Goal: Use online tool/utility: Utilize a website feature to perform a specific function

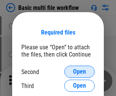
click at [80, 72] on span "Open" at bounding box center [79, 72] width 13 height 6
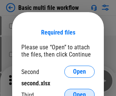
click at [80, 92] on span "Open" at bounding box center [79, 95] width 13 height 6
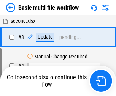
scroll to position [31, 0]
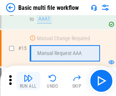
click at [28, 81] on img "button" at bounding box center [28, 78] width 9 height 9
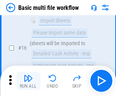
click at [28, 81] on img "button" at bounding box center [28, 78] width 9 height 9
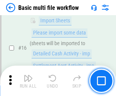
scroll to position [507, 0]
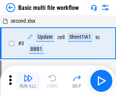
click at [28, 81] on img "button" at bounding box center [28, 78] width 9 height 9
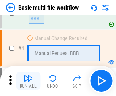
click at [28, 81] on img "button" at bounding box center [28, 78] width 9 height 9
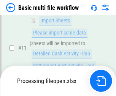
scroll to position [363, 0]
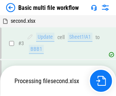
scroll to position [131, 0]
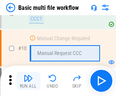
click at [28, 81] on img "button" at bounding box center [28, 78] width 9 height 9
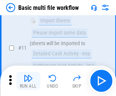
click at [28, 81] on img "button" at bounding box center [28, 78] width 9 height 9
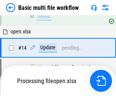
scroll to position [453, 0]
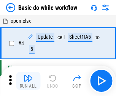
click at [28, 81] on img "button" at bounding box center [28, 78] width 9 height 9
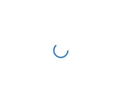
scroll to position [3, 0]
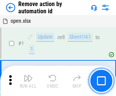
scroll to position [28, 0]
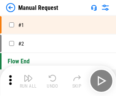
click at [28, 81] on img "button" at bounding box center [28, 78] width 9 height 9
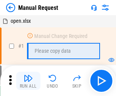
click at [28, 81] on img "button" at bounding box center [28, 78] width 9 height 9
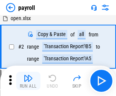
click at [28, 81] on img "button" at bounding box center [28, 78] width 9 height 9
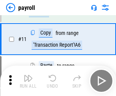
scroll to position [55, 0]
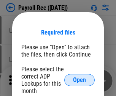
click at [80, 80] on span "Open" at bounding box center [79, 80] width 13 height 6
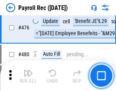
scroll to position [4060, 0]
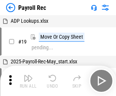
click at [28, 81] on img "button" at bounding box center [28, 78] width 9 height 9
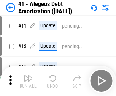
click at [28, 81] on img "button" at bounding box center [28, 78] width 9 height 9
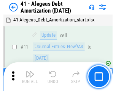
scroll to position [94, 0]
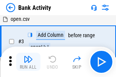
click at [28, 62] on img "button" at bounding box center [28, 59] width 9 height 9
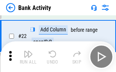
scroll to position [204, 0]
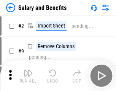
click at [28, 75] on img "button" at bounding box center [28, 72] width 9 height 9
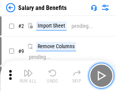
scroll to position [10, 0]
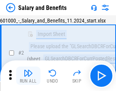
click at [28, 75] on img "button" at bounding box center [28, 72] width 9 height 9
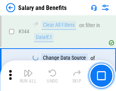
scroll to position [3567, 0]
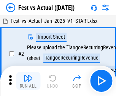
click at [28, 75] on img "button" at bounding box center [28, 78] width 9 height 9
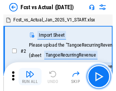
scroll to position [10, 0]
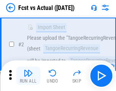
click at [28, 75] on img "button" at bounding box center [28, 72] width 9 height 9
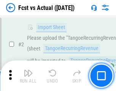
scroll to position [71, 0]
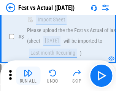
click at [28, 75] on img "button" at bounding box center [28, 72] width 9 height 9
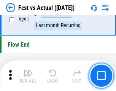
scroll to position [3605, 0]
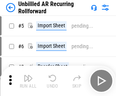
click at [28, 75] on img "button" at bounding box center [28, 78] width 9 height 9
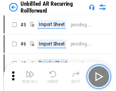
scroll to position [16, 0]
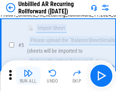
click at [28, 75] on img "button" at bounding box center [28, 72] width 9 height 9
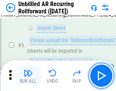
scroll to position [72, 0]
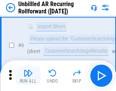
click at [28, 75] on img "button" at bounding box center [28, 72] width 9 height 9
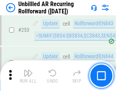
scroll to position [2588, 0]
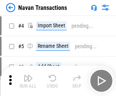
click at [28, 75] on img "button" at bounding box center [28, 78] width 9 height 9
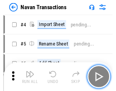
scroll to position [12, 0]
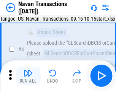
click at [28, 75] on img "button" at bounding box center [28, 72] width 9 height 9
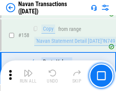
scroll to position [2470, 0]
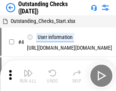
click at [28, 75] on img "button" at bounding box center [28, 72] width 9 height 9
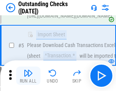
click at [28, 75] on img "button" at bounding box center [28, 72] width 9 height 9
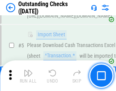
scroll to position [80, 0]
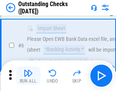
click at [28, 75] on img "button" at bounding box center [28, 72] width 9 height 9
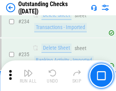
scroll to position [2313, 0]
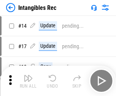
click at [28, 81] on img "button" at bounding box center [28, 78] width 9 height 9
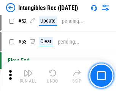
scroll to position [297, 0]
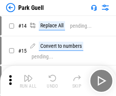
click at [28, 75] on img "button" at bounding box center [28, 78] width 9 height 9
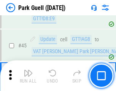
scroll to position [953, 0]
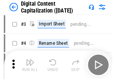
scroll to position [22, 0]
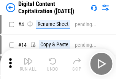
click at [28, 64] on img "button" at bounding box center [28, 61] width 9 height 9
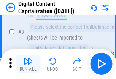
click at [28, 64] on img "button" at bounding box center [28, 61] width 9 height 9
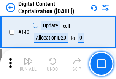
scroll to position [808, 0]
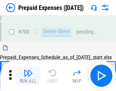
click at [28, 75] on img "button" at bounding box center [28, 72] width 9 height 9
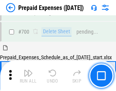
scroll to position [2050, 0]
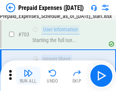
click at [28, 75] on img "button" at bounding box center [28, 72] width 9 height 9
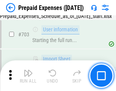
scroll to position [2095, 0]
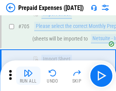
click at [28, 75] on img "button" at bounding box center [28, 72] width 9 height 9
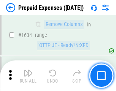
scroll to position [7417, 0]
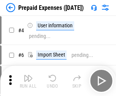
click at [28, 81] on img "button" at bounding box center [28, 78] width 9 height 9
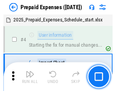
scroll to position [34, 0]
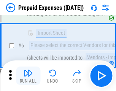
click at [28, 75] on img "button" at bounding box center [28, 72] width 9 height 9
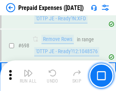
scroll to position [2653, 0]
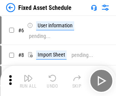
click at [28, 81] on img "button" at bounding box center [28, 78] width 9 height 9
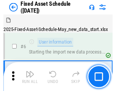
scroll to position [41, 0]
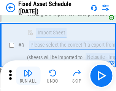
click at [28, 75] on img "button" at bounding box center [28, 72] width 9 height 9
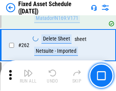
scroll to position [2428, 0]
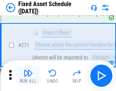
click at [28, 75] on img "button" at bounding box center [28, 72] width 9 height 9
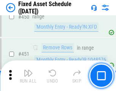
scroll to position [3405, 0]
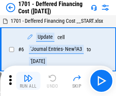
click at [28, 81] on img "button" at bounding box center [28, 78] width 9 height 9
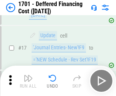
scroll to position [91, 0]
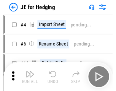
scroll to position [1, 0]
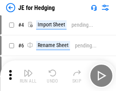
click at [28, 75] on img "button" at bounding box center [28, 72] width 9 height 9
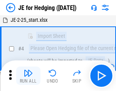
click at [28, 75] on img "button" at bounding box center [28, 72] width 9 height 9
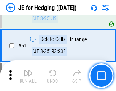
scroll to position [493, 0]
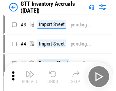
scroll to position [1, 0]
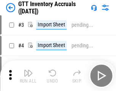
click at [28, 75] on img "button" at bounding box center [28, 72] width 9 height 9
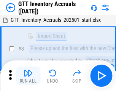
click at [28, 75] on img "button" at bounding box center [28, 72] width 9 height 9
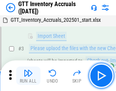
scroll to position [49, 0]
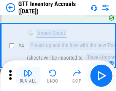
click at [28, 75] on img "button" at bounding box center [28, 72] width 9 height 9
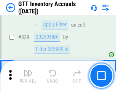
scroll to position [5782, 0]
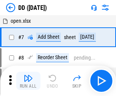
click at [28, 81] on img "button" at bounding box center [28, 78] width 9 height 9
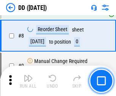
scroll to position [74, 0]
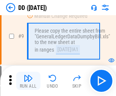
click at [28, 81] on img "button" at bounding box center [28, 78] width 9 height 9
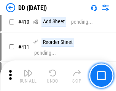
scroll to position [3408, 0]
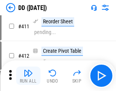
click at [28, 75] on img "button" at bounding box center [28, 72] width 9 height 9
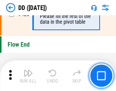
scroll to position [3646, 0]
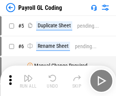
click at [28, 81] on img "button" at bounding box center [28, 78] width 9 height 9
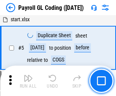
scroll to position [91, 0]
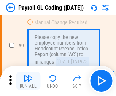
click at [28, 81] on img "button" at bounding box center [28, 78] width 9 height 9
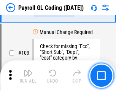
scroll to position [1787, 0]
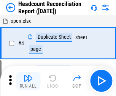
click at [28, 81] on img "button" at bounding box center [28, 78] width 9 height 9
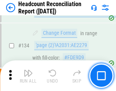
scroll to position [916, 0]
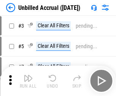
click at [28, 81] on img "button" at bounding box center [28, 78] width 9 height 9
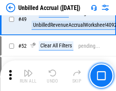
scroll to position [691, 0]
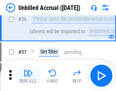
click at [28, 75] on img "button" at bounding box center [28, 72] width 9 height 9
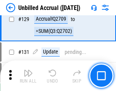
scroll to position [2269, 0]
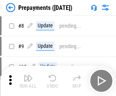
click at [28, 81] on img "button" at bounding box center [28, 78] width 9 height 9
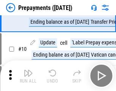
scroll to position [48, 0]
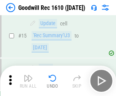
scroll to position [130, 0]
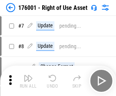
click at [28, 81] on img "button" at bounding box center [28, 78] width 9 height 9
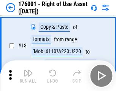
scroll to position [49, 0]
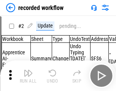
click at [28, 75] on img "button" at bounding box center [28, 72] width 9 height 9
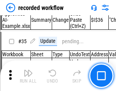
scroll to position [2381, 0]
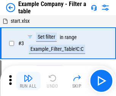
click at [28, 81] on img "button" at bounding box center [28, 78] width 9 height 9
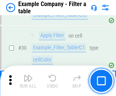
scroll to position [697, 0]
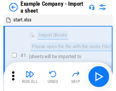
scroll to position [12, 0]
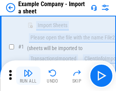
click at [28, 75] on img "button" at bounding box center [28, 72] width 9 height 9
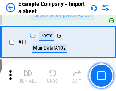
scroll to position [168, 0]
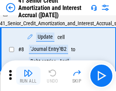
click at [28, 75] on img "button" at bounding box center [28, 72] width 9 height 9
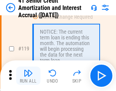
click at [28, 75] on img "button" at bounding box center [28, 72] width 9 height 9
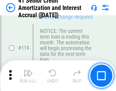
scroll to position [719, 0]
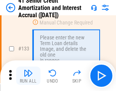
click at [28, 75] on img "button" at bounding box center [28, 72] width 9 height 9
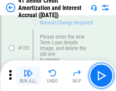
scroll to position [796, 0]
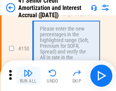
click at [28, 75] on img "button" at bounding box center [28, 72] width 9 height 9
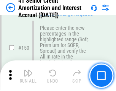
scroll to position [876, 0]
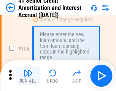
click at [28, 75] on img "button" at bounding box center [28, 72] width 9 height 9
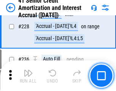
scroll to position [1706, 0]
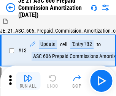
click at [28, 75] on img "button" at bounding box center [28, 78] width 9 height 9
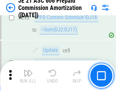
scroll to position [1402, 0]
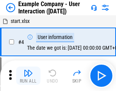
click at [28, 75] on img "button" at bounding box center [28, 72] width 9 height 9
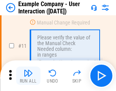
click at [28, 75] on img "button" at bounding box center [28, 72] width 9 height 9
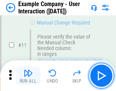
scroll to position [165, 0]
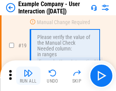
click at [28, 75] on img "button" at bounding box center [28, 72] width 9 height 9
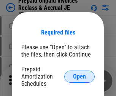
click at [80, 77] on span "Open" at bounding box center [79, 77] width 13 height 6
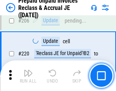
scroll to position [987, 0]
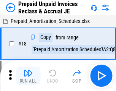
click at [28, 75] on img "button" at bounding box center [28, 72] width 9 height 9
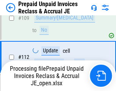
scroll to position [948, 0]
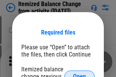
click at [80, 74] on span "Open" at bounding box center [79, 77] width 13 height 6
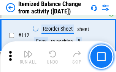
scroll to position [1274, 0]
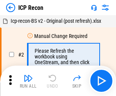
scroll to position [3, 0]
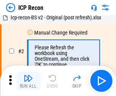
click at [28, 81] on img "button" at bounding box center [28, 78] width 9 height 9
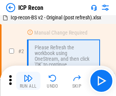
click at [28, 81] on img "button" at bounding box center [28, 78] width 9 height 9
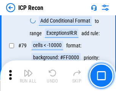
scroll to position [747, 0]
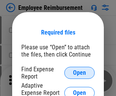
click at [80, 73] on span "Open" at bounding box center [79, 73] width 13 height 6
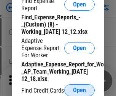
click at [80, 90] on span "Open" at bounding box center [79, 91] width 13 height 6
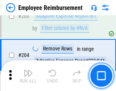
scroll to position [1879, 0]
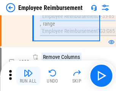
click at [28, 75] on img "button" at bounding box center [28, 72] width 9 height 9
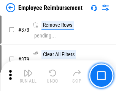
scroll to position [3985, 0]
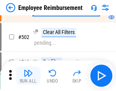
click at [28, 75] on img "button" at bounding box center [28, 72] width 9 height 9
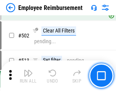
scroll to position [4769, 0]
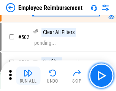
click at [28, 75] on img "button" at bounding box center [28, 72] width 9 height 9
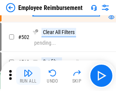
click at [28, 75] on img "button" at bounding box center [28, 72] width 9 height 9
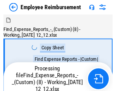
scroll to position [26, 0]
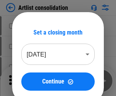
click at [28, 81] on img "button" at bounding box center [28, 78] width 9 height 9
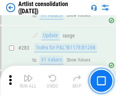
scroll to position [3151, 0]
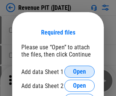
click at [80, 72] on span "Open" at bounding box center [79, 72] width 13 height 6
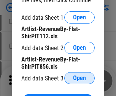
click at [80, 78] on span "Open" at bounding box center [79, 78] width 13 height 6
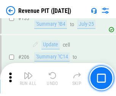
scroll to position [774, 0]
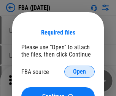
click at [80, 72] on span "Open" at bounding box center [79, 72] width 13 height 6
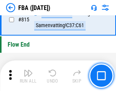
scroll to position [6819, 0]
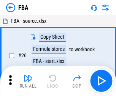
scroll to position [8, 0]
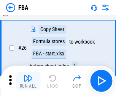
click at [28, 81] on img "button" at bounding box center [28, 78] width 9 height 9
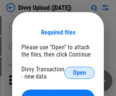
click at [80, 73] on span "Open" at bounding box center [79, 73] width 13 height 6
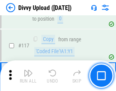
scroll to position [645, 0]
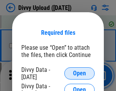
click at [80, 73] on span "Open" at bounding box center [79, 73] width 13 height 6
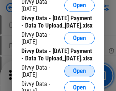
click at [80, 74] on span "Open" at bounding box center [79, 71] width 13 height 6
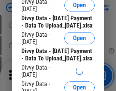
scroll to position [713, 0]
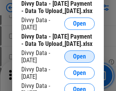
click at [80, 59] on span "Open" at bounding box center [79, 56] width 13 height 6
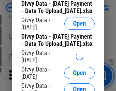
scroll to position [793, 0]
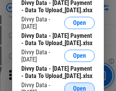
click at [80, 85] on span "Open" at bounding box center [79, 88] width 13 height 6
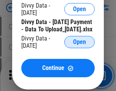
click at [80, 45] on span "Open" at bounding box center [79, 42] width 13 height 6
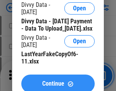
click at [58, 80] on span "Continue" at bounding box center [53, 83] width 22 height 6
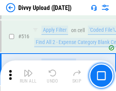
scroll to position [4779, 0]
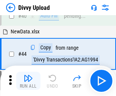
click at [28, 81] on img "button" at bounding box center [28, 78] width 9 height 9
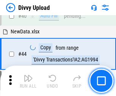
scroll to position [84, 0]
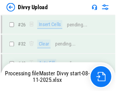
scroll to position [645, 0]
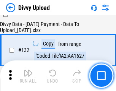
scroll to position [921, 0]
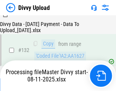
scroll to position [927, 0]
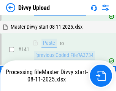
scroll to position [1128, 0]
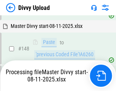
scroll to position [1328, 0]
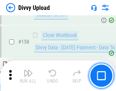
scroll to position [1548, 0]
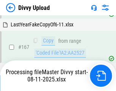
scroll to position [1746, 0]
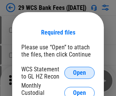
click at [80, 73] on span "Open" at bounding box center [79, 73] width 13 height 6
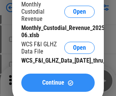
click at [58, 86] on span "Continue" at bounding box center [53, 83] width 22 height 6
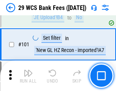
scroll to position [742, 0]
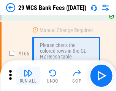
click at [28, 75] on img "button" at bounding box center [28, 72] width 9 height 9
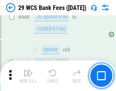
scroll to position [3689, 0]
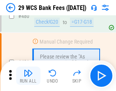
click at [28, 75] on img "button" at bounding box center [28, 72] width 9 height 9
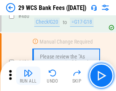
scroll to position [3928, 0]
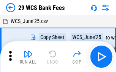
scroll to position [14, 0]
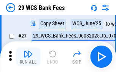
click at [28, 56] on img "button" at bounding box center [28, 53] width 9 height 9
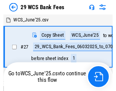
scroll to position [1, 0]
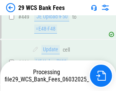
scroll to position [3829, 0]
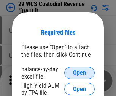
click at [80, 73] on span "Open" at bounding box center [79, 73] width 13 height 6
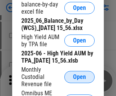
click at [80, 80] on span "Open" at bounding box center [79, 77] width 13 height 6
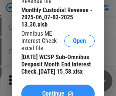
click at [58, 91] on span "Continue" at bounding box center [53, 94] width 22 height 6
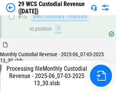
scroll to position [796, 0]
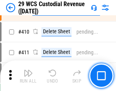
click at [28, 75] on img "button" at bounding box center [28, 72] width 9 height 9
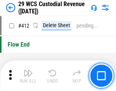
scroll to position [3638, 0]
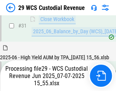
scroll to position [391, 0]
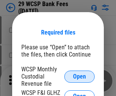
click at [80, 77] on span "Open" at bounding box center [79, 77] width 13 height 6
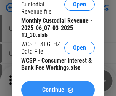
click at [58, 87] on span "Continue" at bounding box center [53, 90] width 22 height 6
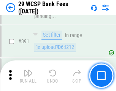
scroll to position [2591, 0]
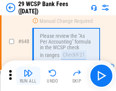
click at [28, 75] on img "button" at bounding box center [28, 72] width 9 height 9
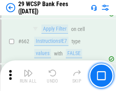
scroll to position [4449, 0]
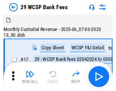
scroll to position [18, 0]
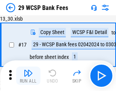
click at [28, 75] on img "button" at bounding box center [28, 72] width 9 height 9
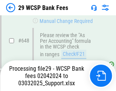
scroll to position [4261, 0]
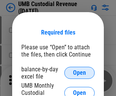
click at [80, 73] on span "Open" at bounding box center [79, 73] width 13 height 6
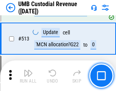
scroll to position [3685, 0]
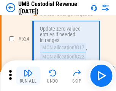
click at [28, 75] on img "button" at bounding box center [28, 72] width 9 height 9
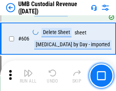
scroll to position [4397, 0]
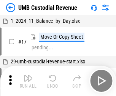
scroll to position [6, 0]
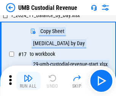
click at [28, 81] on img "button" at bounding box center [28, 78] width 9 height 9
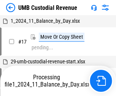
scroll to position [6, 0]
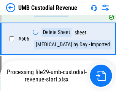
scroll to position [4380, 0]
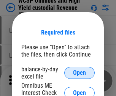
click at [80, 73] on span "Open" at bounding box center [79, 73] width 13 height 6
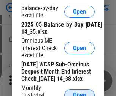
click at [80, 93] on span "Open" at bounding box center [79, 96] width 13 height 6
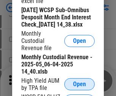
click at [80, 88] on span "Open" at bounding box center [79, 85] width 13 height 6
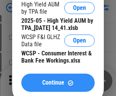
click at [58, 86] on span "Continue" at bounding box center [53, 83] width 22 height 6
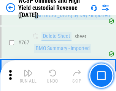
scroll to position [6207, 0]
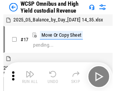
scroll to position [4, 0]
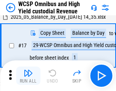
click at [28, 75] on img "button" at bounding box center [28, 72] width 9 height 9
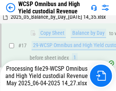
scroll to position [158, 0]
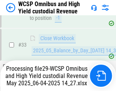
scroll to position [377, 0]
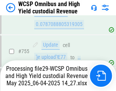
scroll to position [6190, 0]
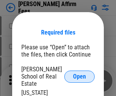
click at [80, 74] on span "Open" at bounding box center [79, 77] width 13 height 6
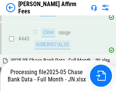
scroll to position [1988, 0]
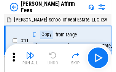
scroll to position [8, 0]
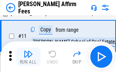
click at [28, 56] on img "button" at bounding box center [28, 53] width 9 height 9
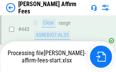
scroll to position [1998, 0]
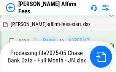
scroll to position [1971, 0]
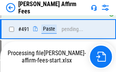
scroll to position [2081, 0]
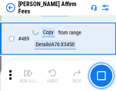
scroll to position [1988, 0]
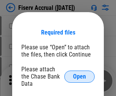
click at [80, 74] on span "Open" at bounding box center [79, 77] width 13 height 6
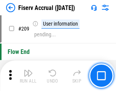
scroll to position [2366, 0]
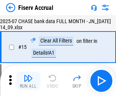
click at [28, 81] on img "button" at bounding box center [28, 78] width 9 height 9
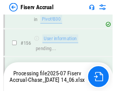
scroll to position [1910, 0]
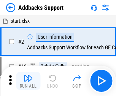
click at [28, 75] on img "button" at bounding box center [28, 78] width 9 height 9
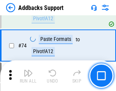
scroll to position [555, 0]
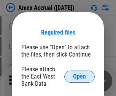
click at [80, 77] on span "Open" at bounding box center [79, 77] width 13 height 6
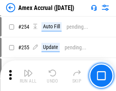
scroll to position [1841, 0]
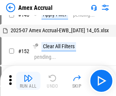
click at [28, 81] on img "button" at bounding box center [28, 78] width 9 height 9
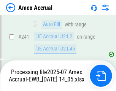
scroll to position [2029, 0]
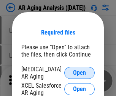
click at [80, 72] on span "Open" at bounding box center [79, 73] width 13 height 6
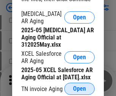
click at [80, 87] on span "Open" at bounding box center [79, 89] width 13 height 6
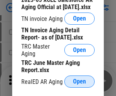
click at [80, 80] on span "Open" at bounding box center [79, 82] width 13 height 6
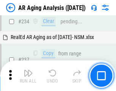
scroll to position [1181, 0]
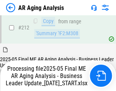
scroll to position [1172, 0]
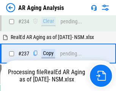
scroll to position [1204, 0]
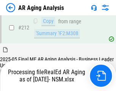
scroll to position [1139, 0]
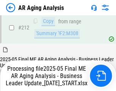
scroll to position [1172, 0]
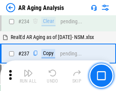
scroll to position [1172, 0]
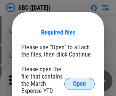
click at [80, 84] on span "Open" at bounding box center [79, 84] width 13 height 6
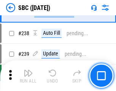
scroll to position [1441, 0]
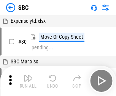
scroll to position [8, 0]
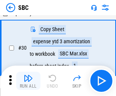
click at [28, 81] on img "button" at bounding box center [28, 78] width 9 height 9
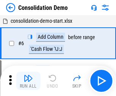
click at [28, 81] on img "button" at bounding box center [28, 78] width 9 height 9
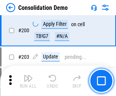
scroll to position [2389, 0]
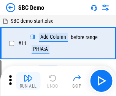
click at [28, 81] on img "button" at bounding box center [28, 78] width 9 height 9
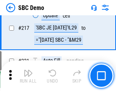
scroll to position [1881, 0]
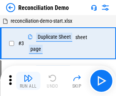
click at [28, 81] on img "button" at bounding box center [28, 78] width 9 height 9
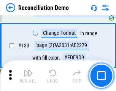
scroll to position [905, 0]
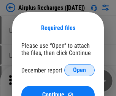
click at [80, 70] on span "Open" at bounding box center [79, 70] width 13 height 6
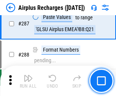
scroll to position [2750, 0]
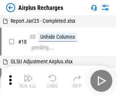
click at [28, 81] on img "button" at bounding box center [28, 78] width 9 height 9
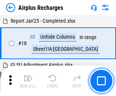
scroll to position [34, 0]
